Goal: Download file/media

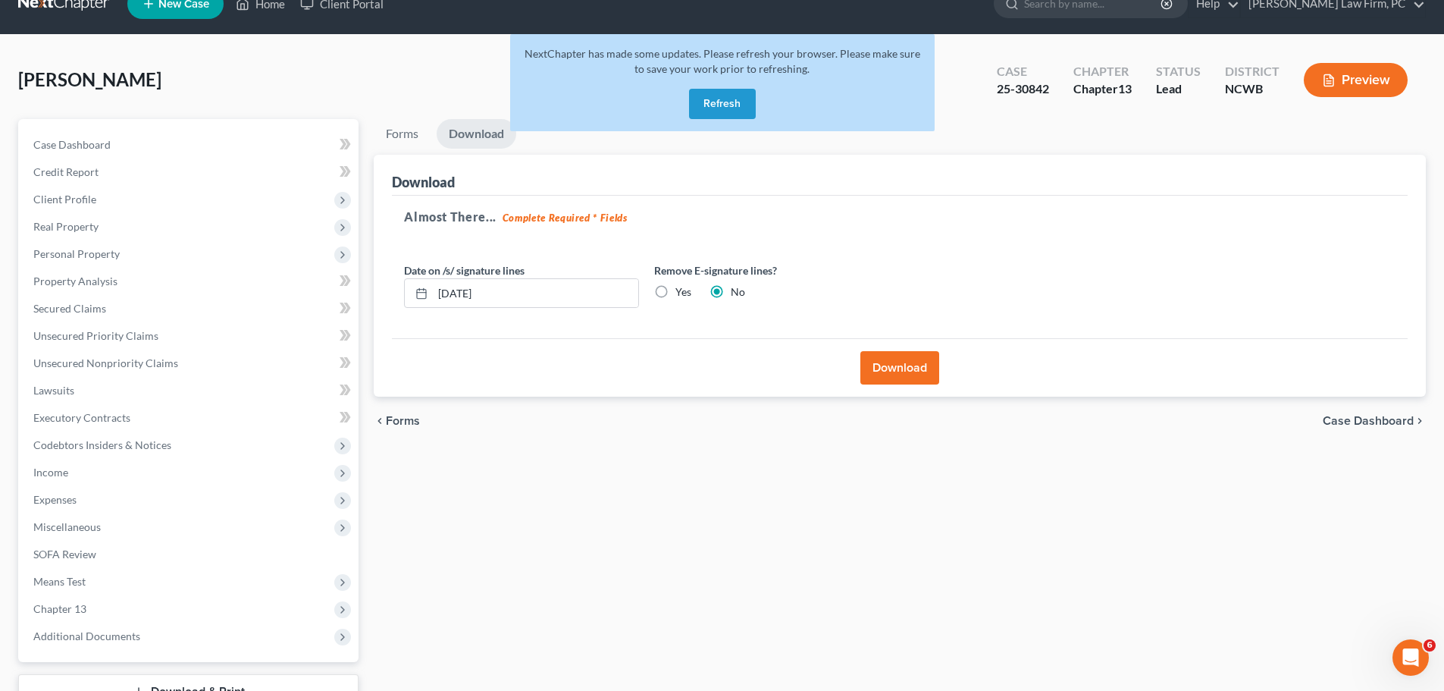
click at [403, 416] on span "Forms" at bounding box center [403, 421] width 34 height 12
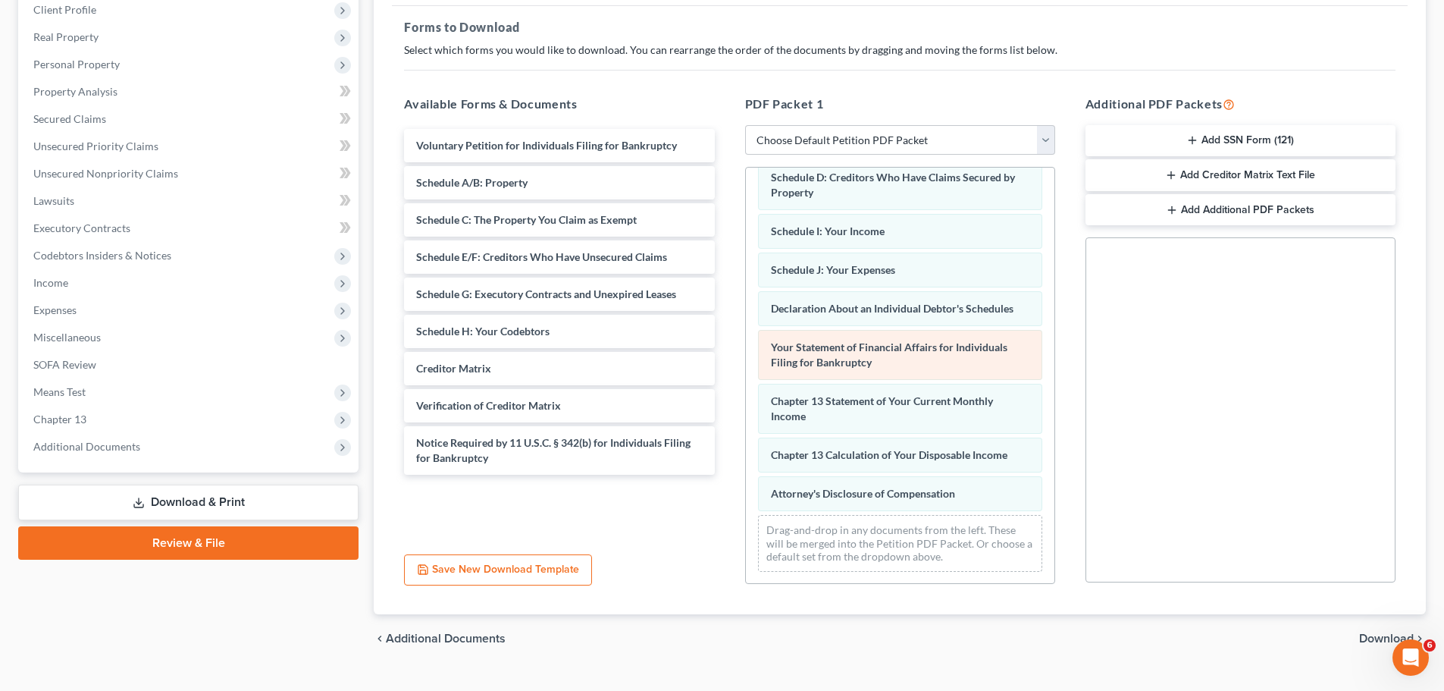
scroll to position [59, 0]
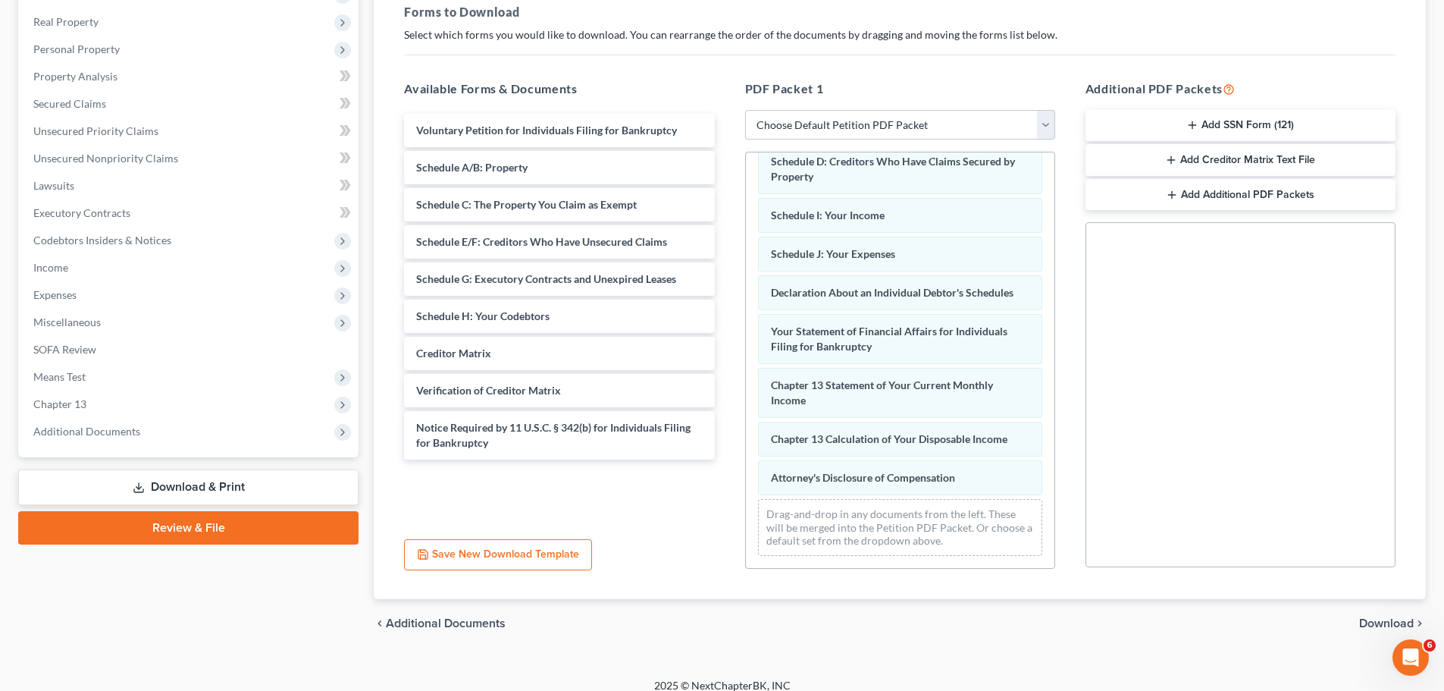
click at [1369, 634] on div "chevron_left Additional Documents Download chevron_right" at bounding box center [900, 623] width 1052 height 49
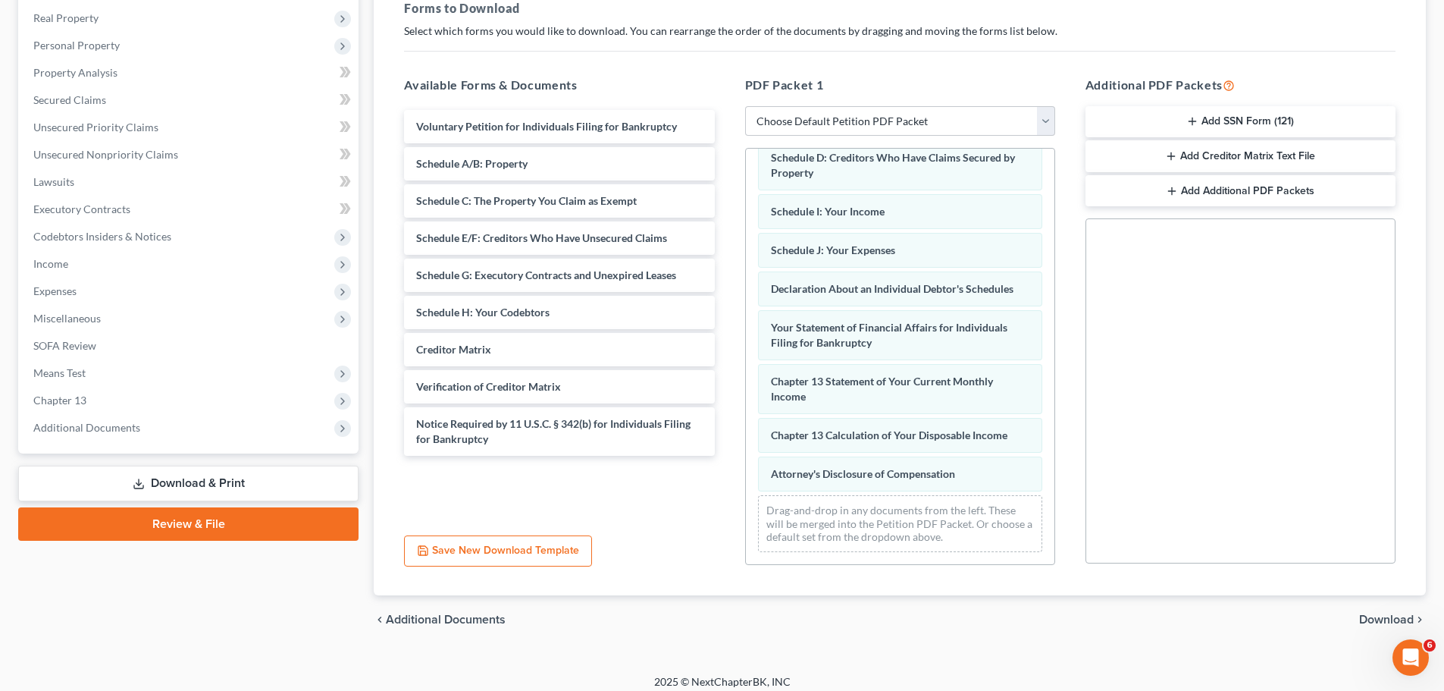
click at [1364, 616] on span "Download" at bounding box center [1386, 619] width 55 height 12
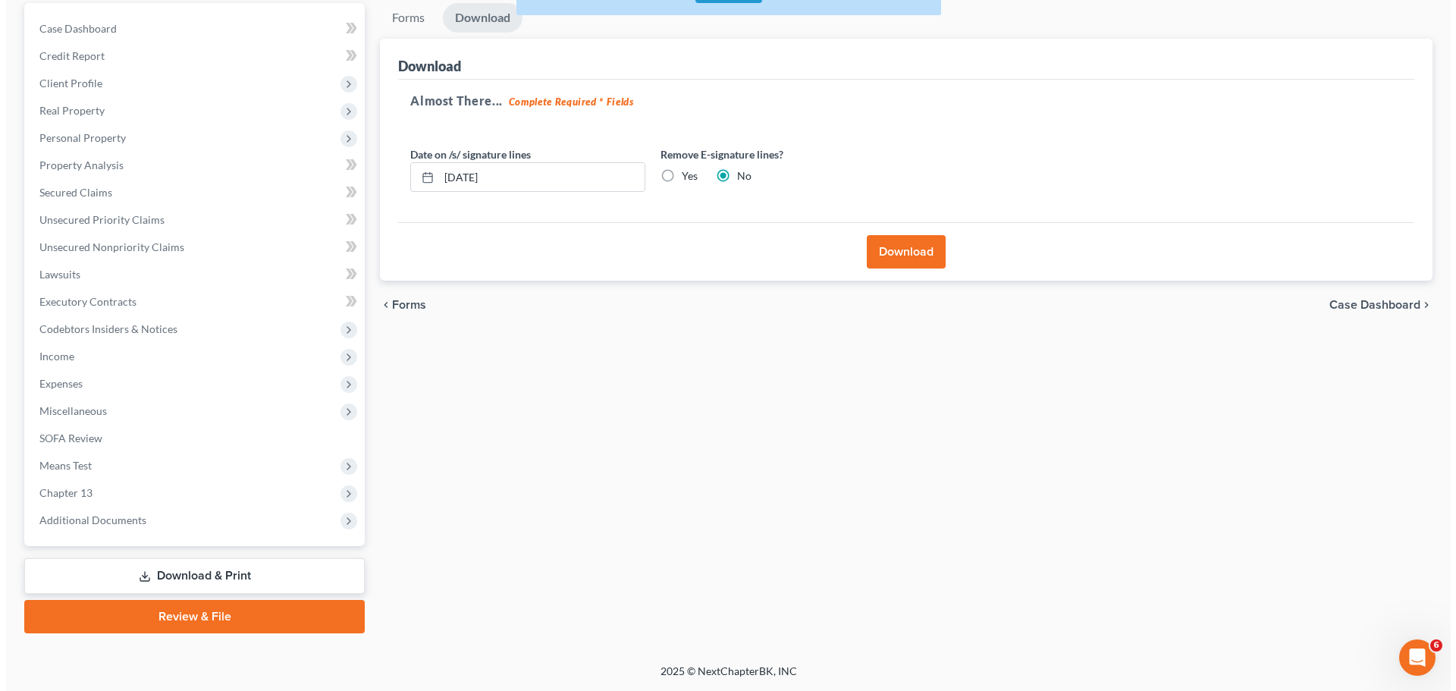
scroll to position [143, 0]
click at [477, 170] on input "[DATE]" at bounding box center [535, 177] width 205 height 29
click at [428, 177] on div at bounding box center [419, 177] width 28 height 29
click at [426, 177] on rect at bounding box center [421, 177] width 9 height 9
click at [422, 180] on icon at bounding box center [421, 177] width 12 height 12
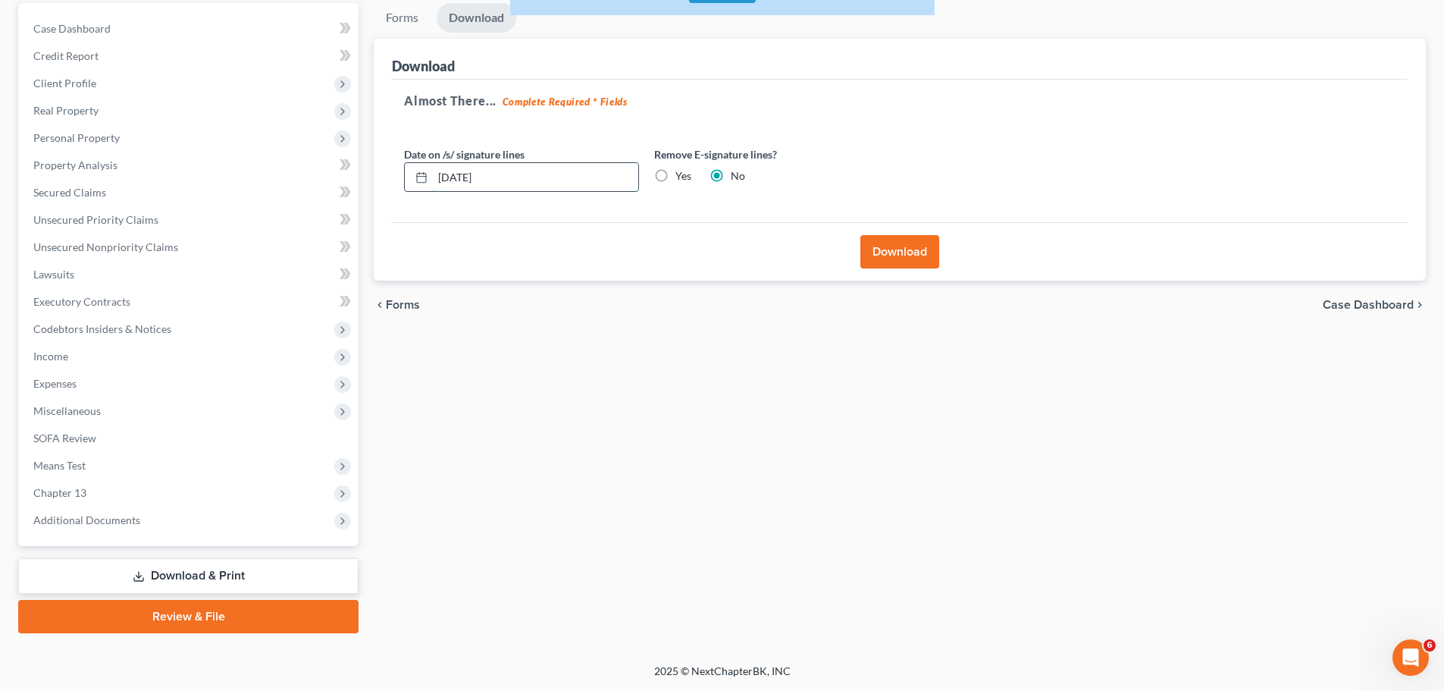
click at [606, 175] on input "[DATE]" at bounding box center [535, 177] width 205 height 29
click at [461, 178] on input "[DATE]" at bounding box center [535, 177] width 205 height 29
type input "[DATE]"
click at [906, 248] on button "Download" at bounding box center [899, 251] width 79 height 33
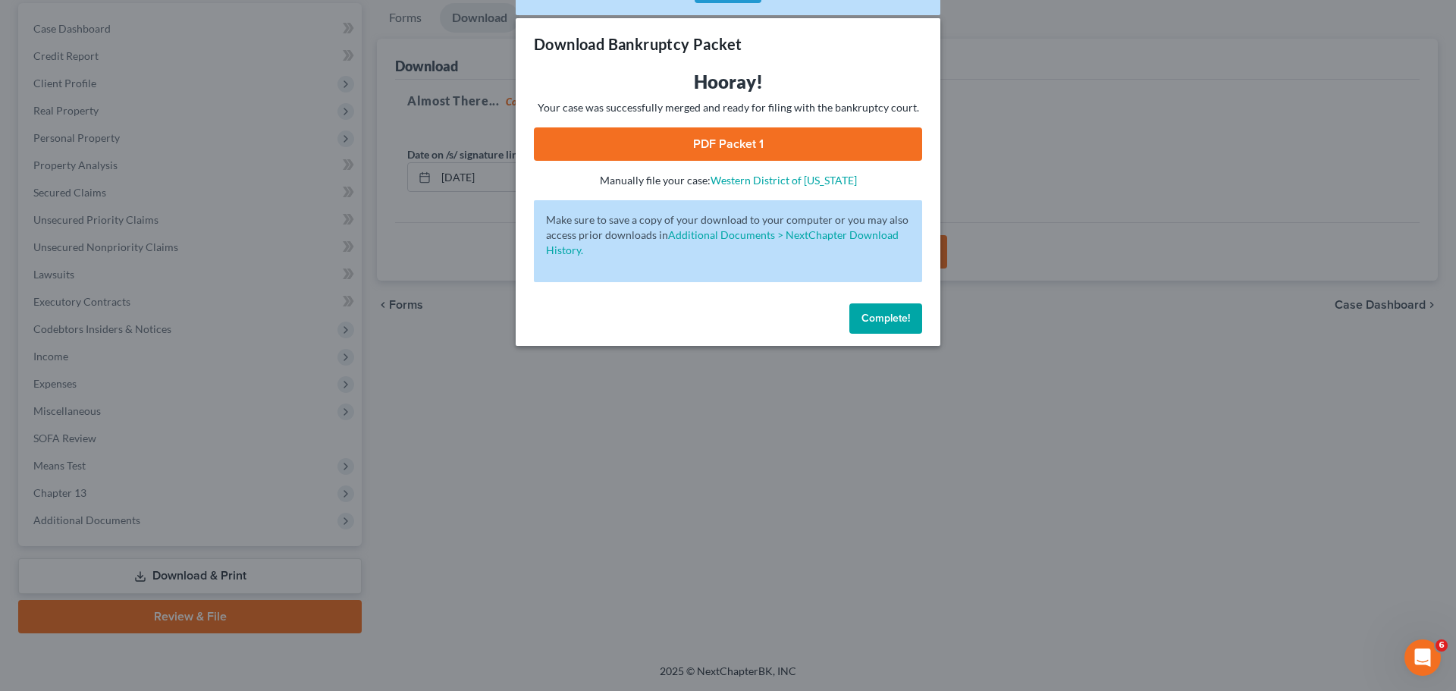
click at [691, 130] on link "PDF Packet 1" at bounding box center [728, 143] width 388 height 33
